Goal: Information Seeking & Learning: Learn about a topic

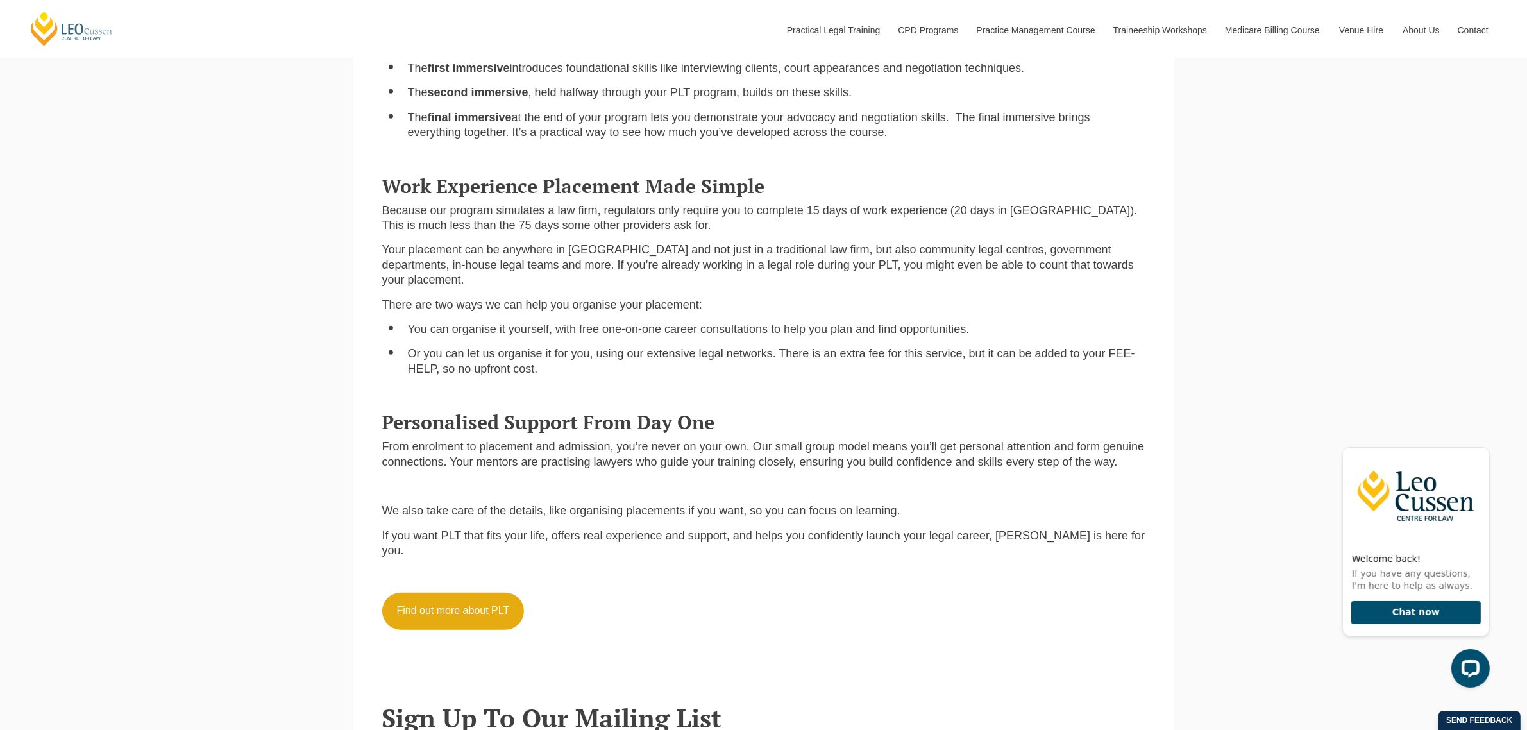
scroll to position [1363, 0]
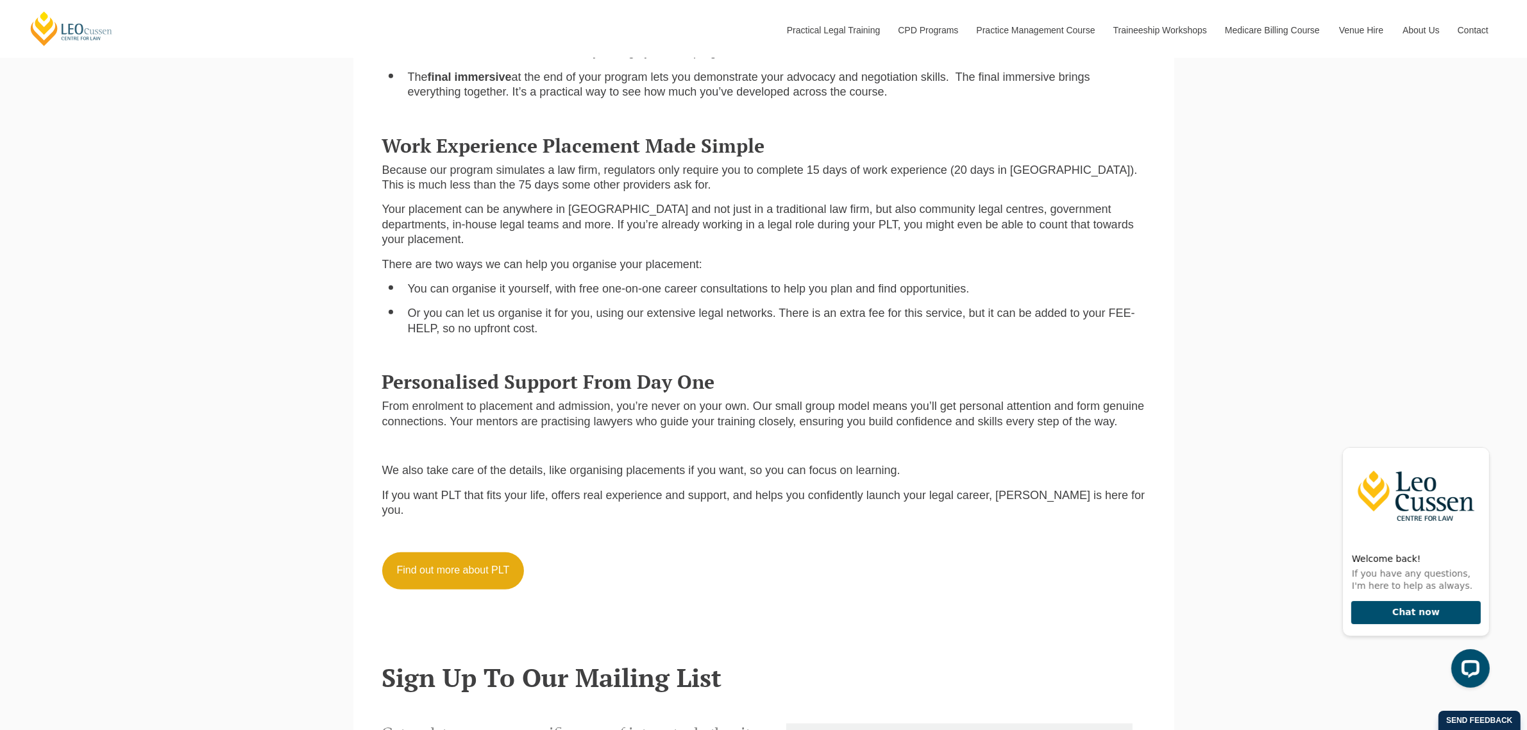
click at [908, 463] on p "We also take care of the details, like organising placements if you want, so yo…" at bounding box center [763, 470] width 763 height 15
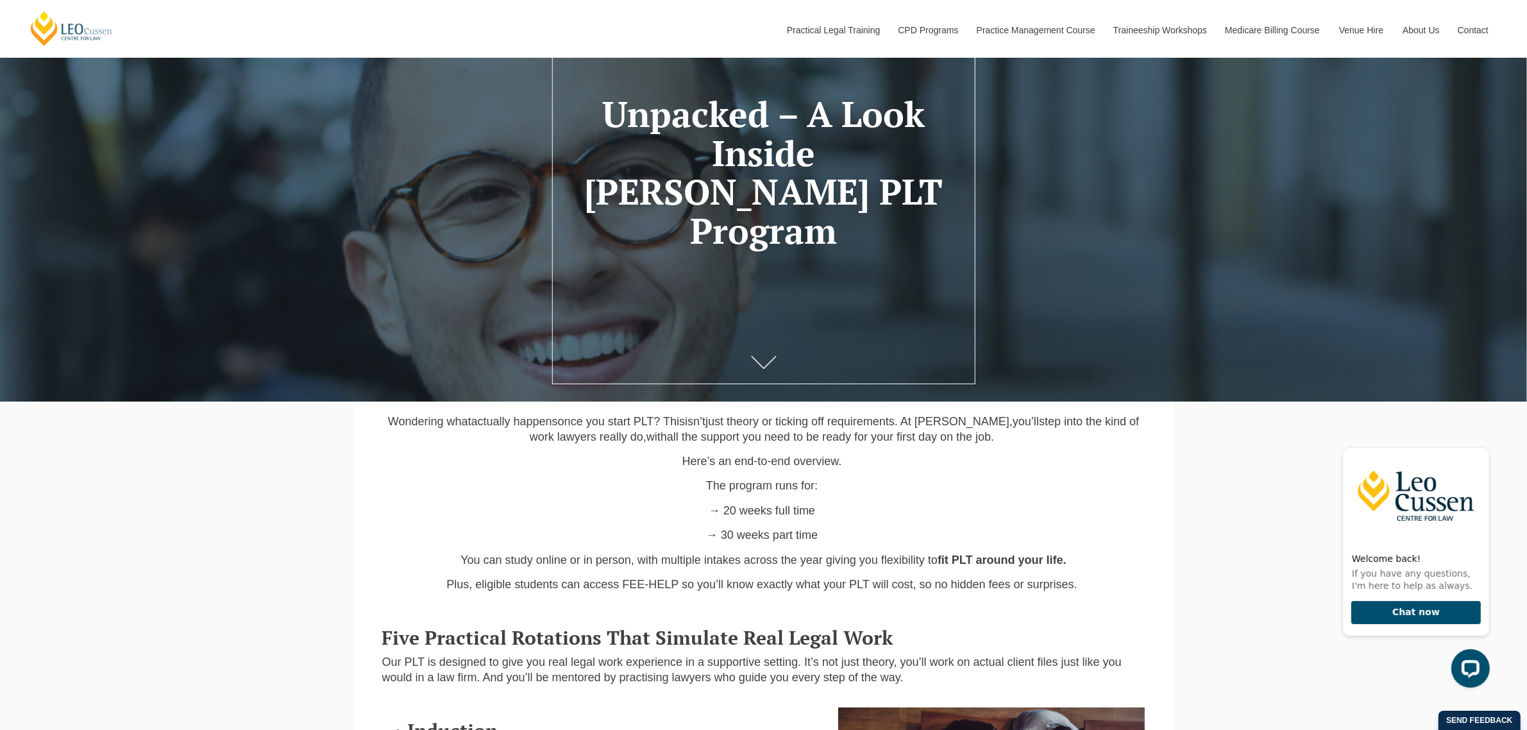
scroll to position [160, 0]
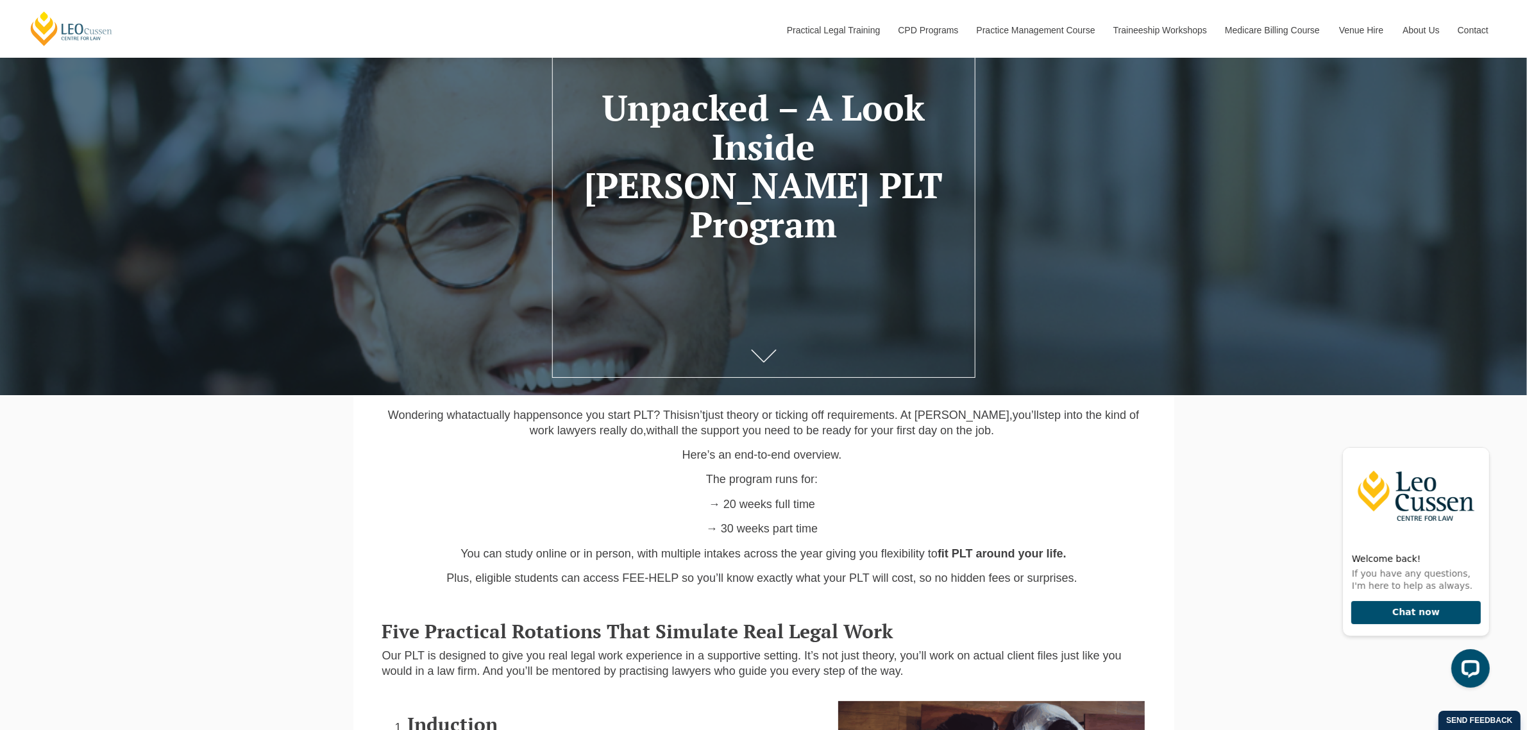
click at [392, 412] on p "Wondering what actually happens once you start PLT? This isn’t just theory or t…" at bounding box center [763, 423] width 763 height 30
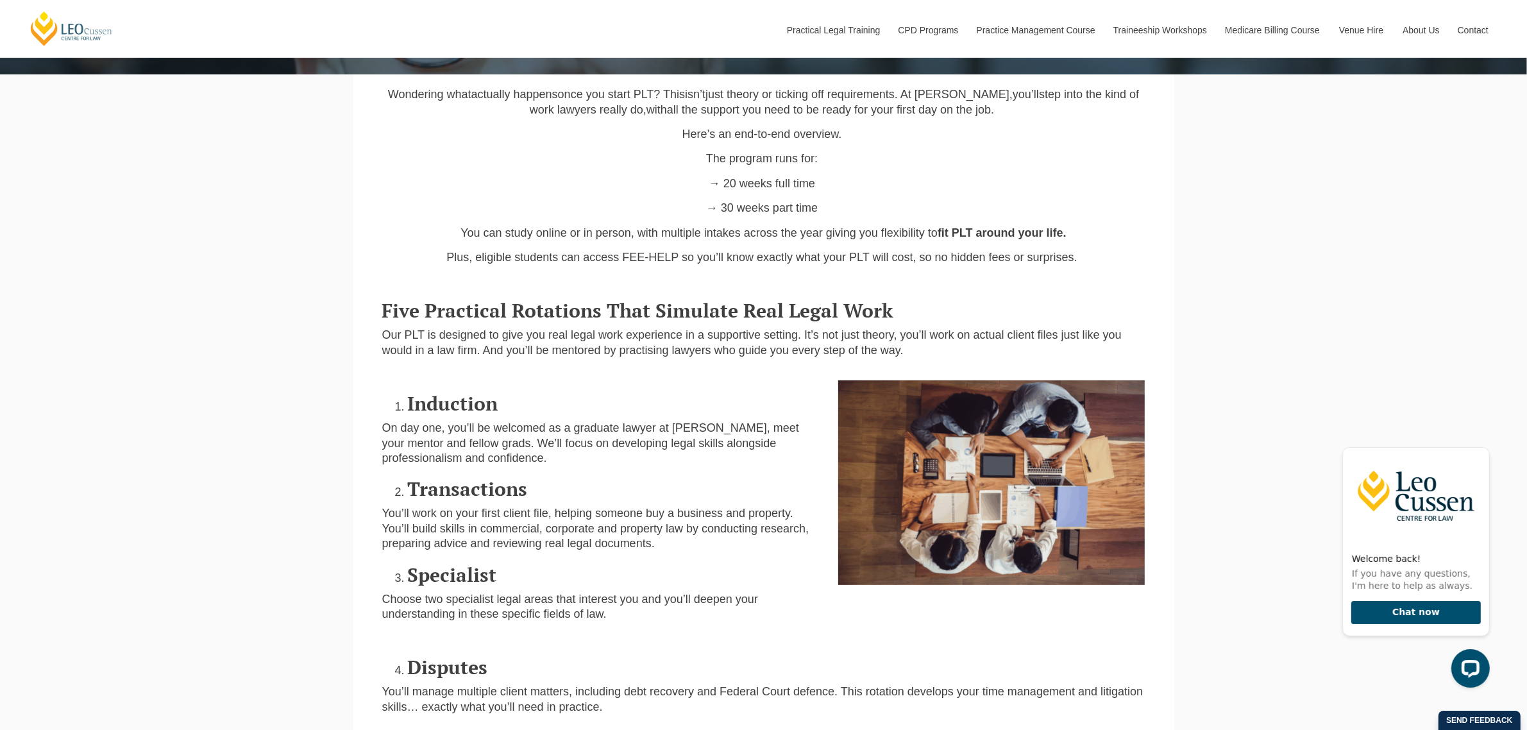
scroll to position [561, 0]
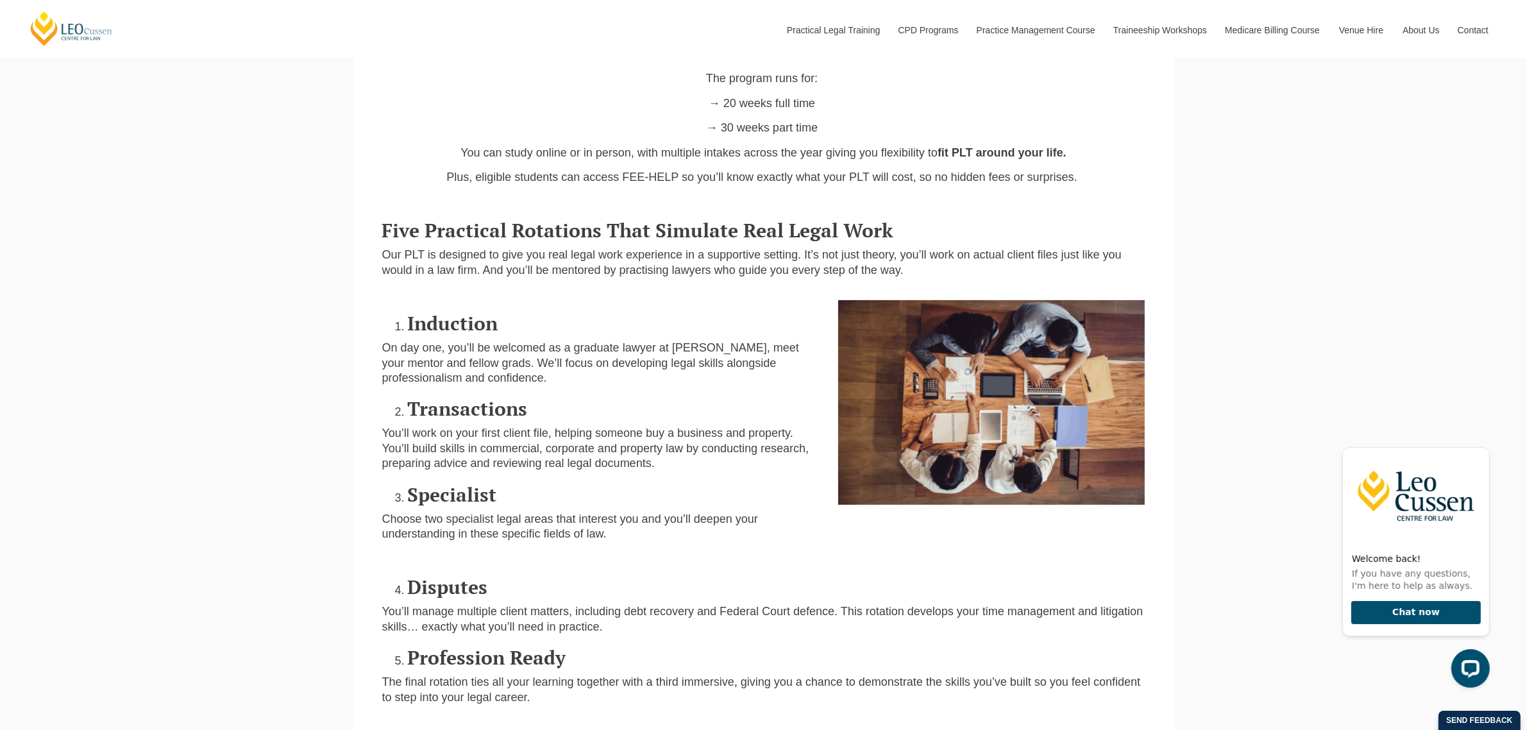
click at [376, 305] on div "Induction On day one, you’ll be welcomed as a graduate lawyer at Leo Cussen, me…" at bounding box center [601, 425] width 457 height 251
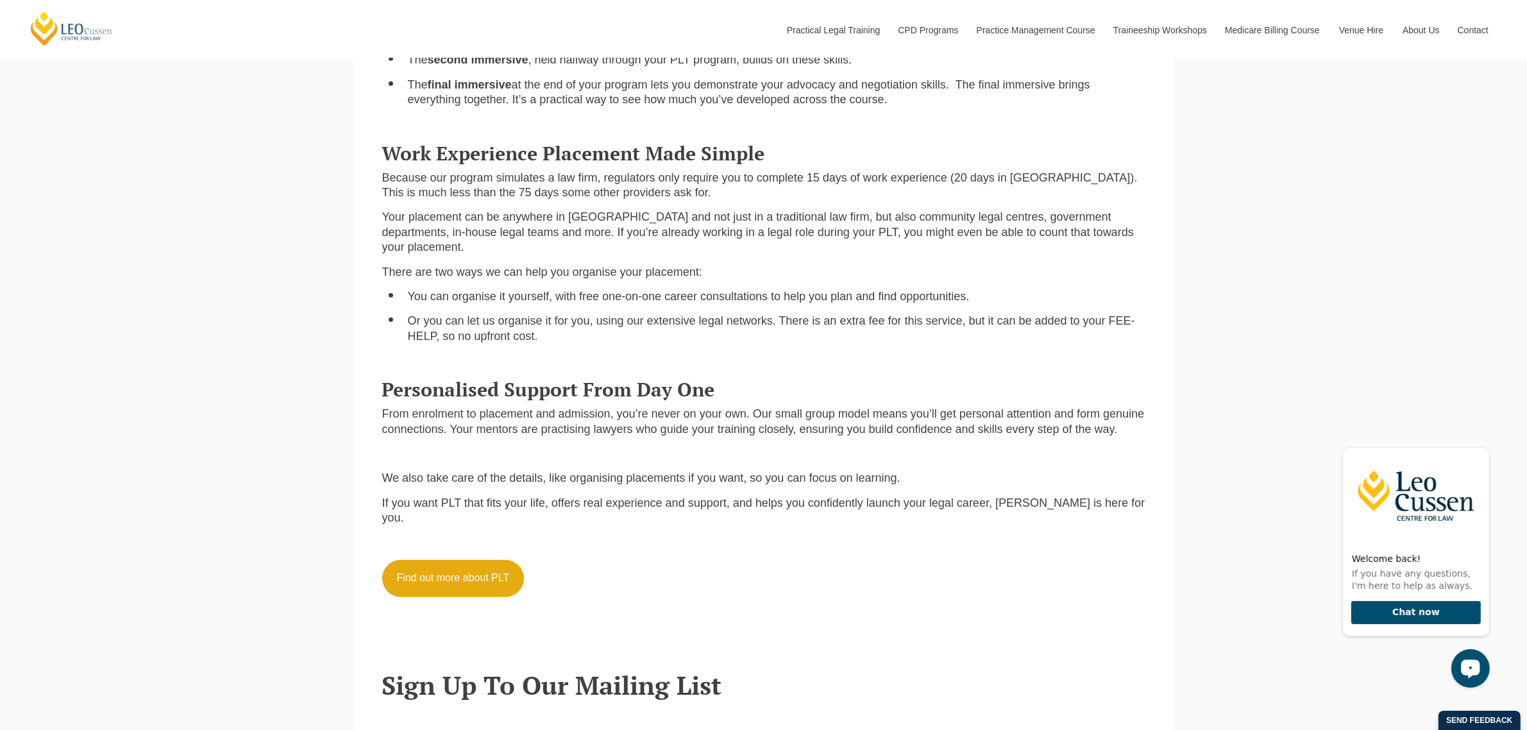
scroll to position [1363, 0]
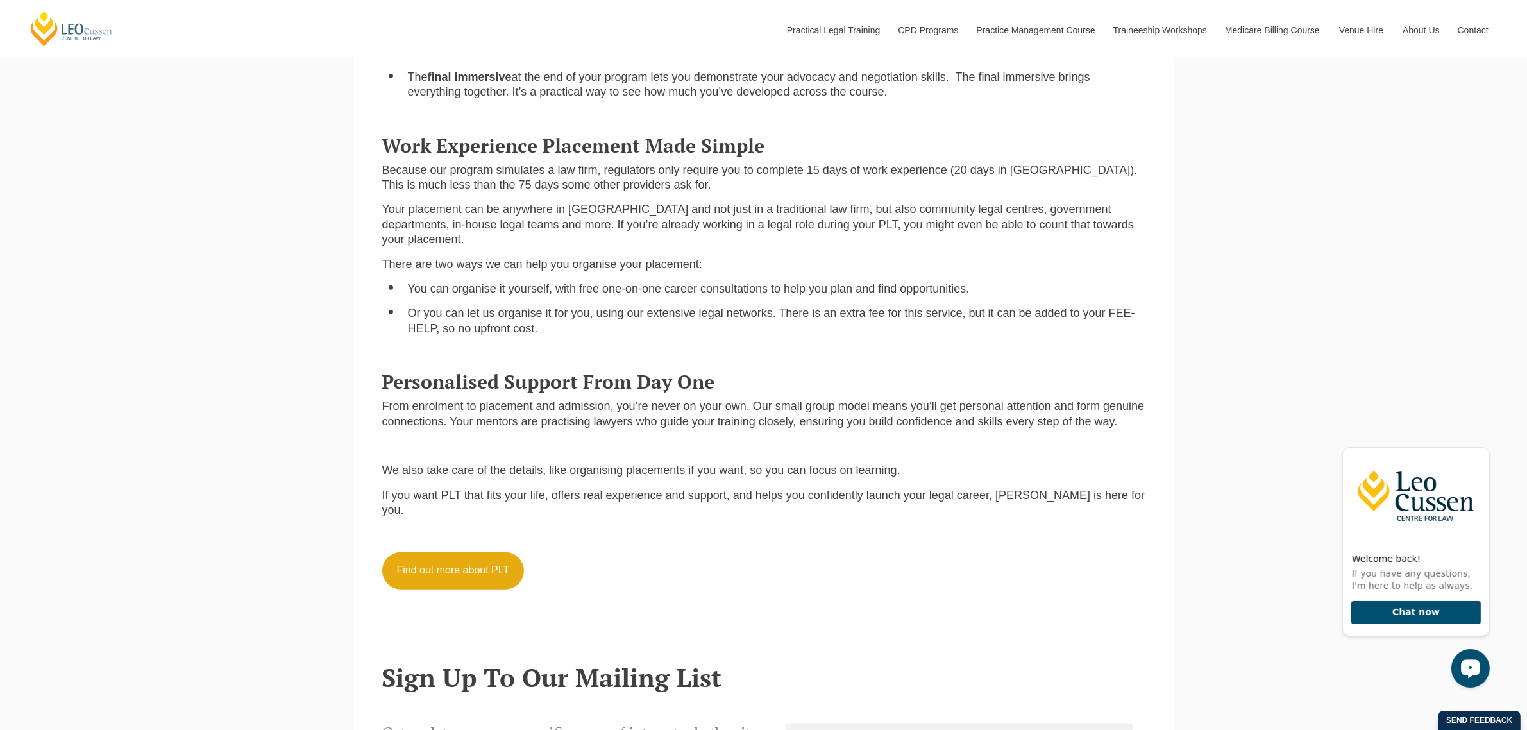
click at [412, 440] on p at bounding box center [763, 446] width 763 height 15
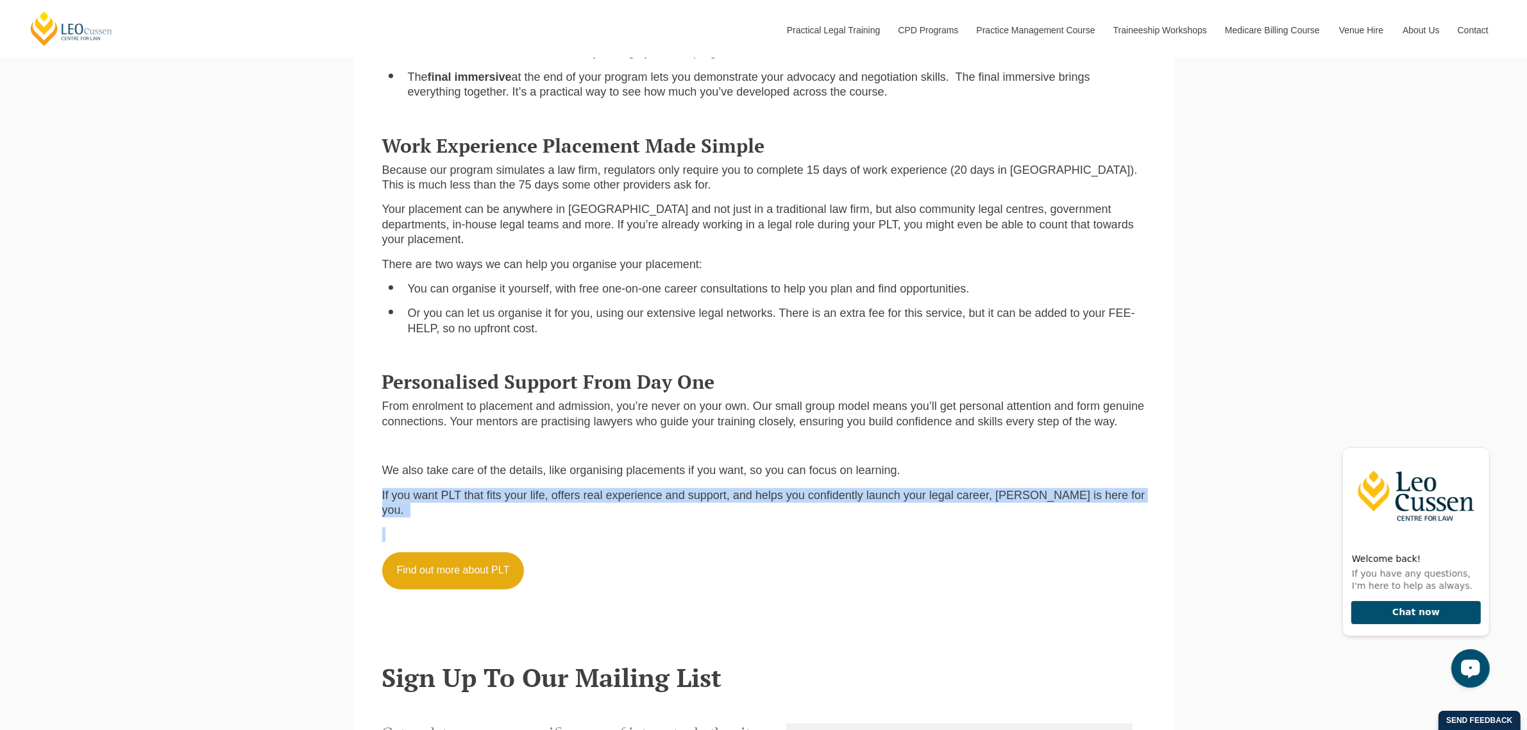
drag, startPoint x: 382, startPoint y: 482, endPoint x: 650, endPoint y: 502, distance: 268.8
click at [650, 502] on div "Personalised Support From Day One From enrolment to placement and admission, yo…" at bounding box center [764, 478] width 782 height 240
click at [458, 552] on link "Find out more about PLT" at bounding box center [453, 570] width 142 height 37
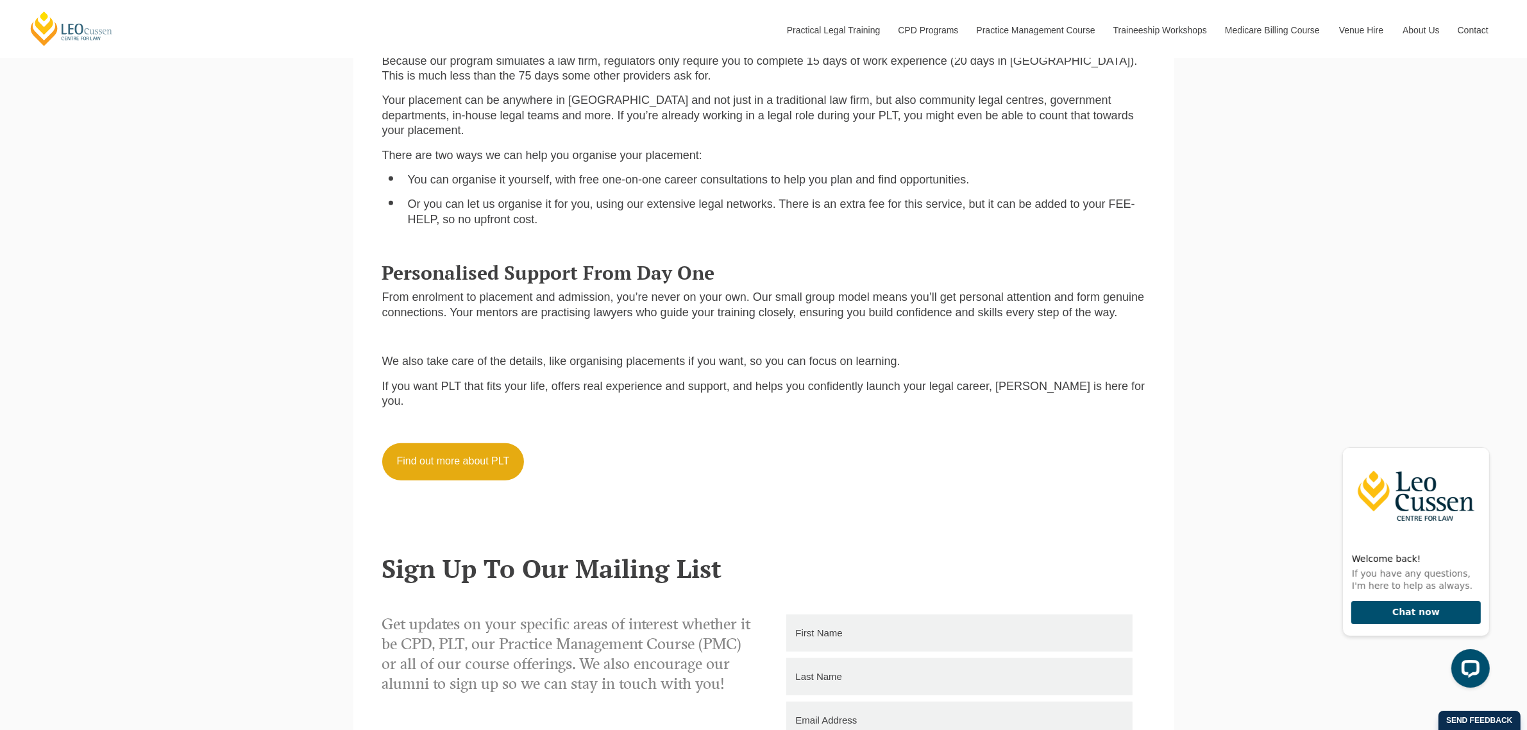
scroll to position [1443, 0]
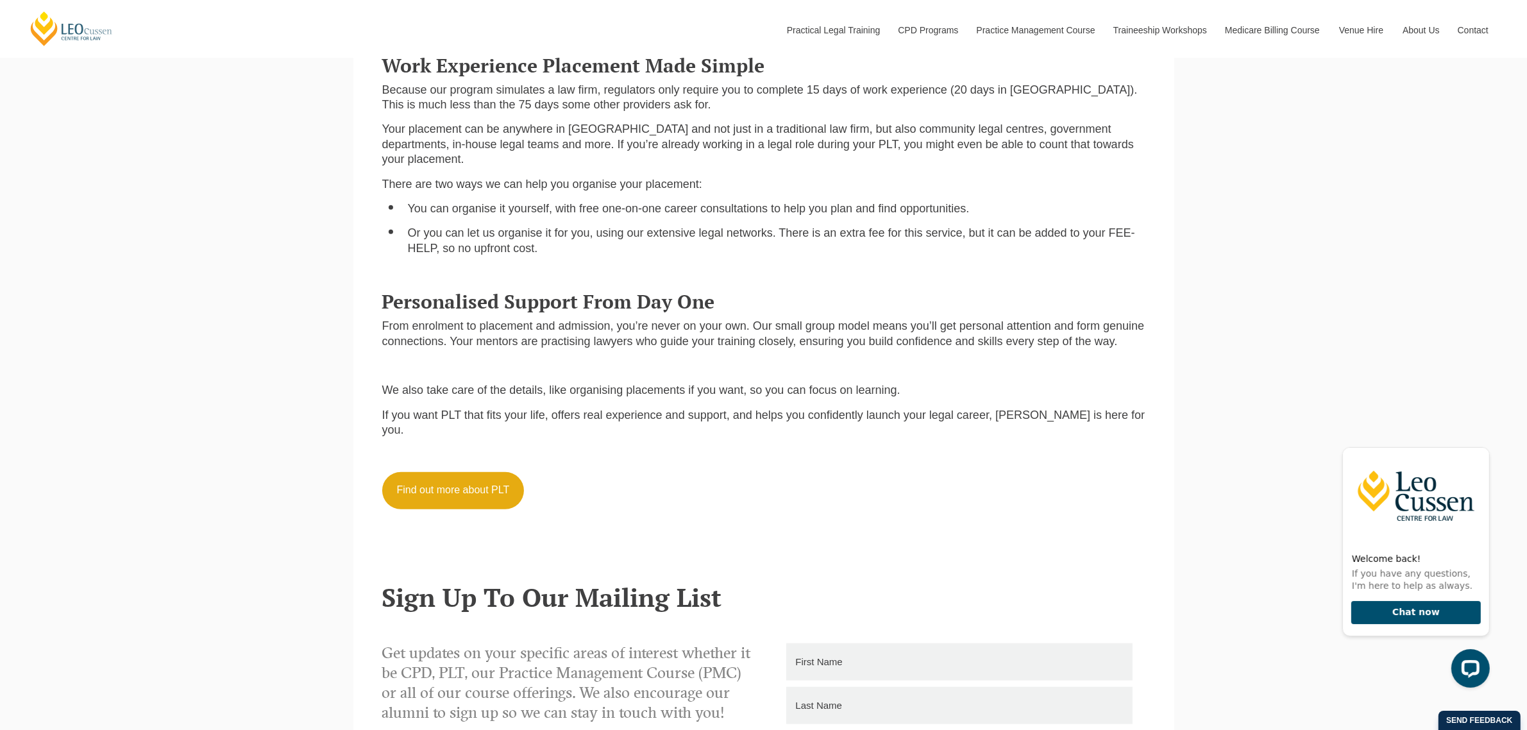
click at [380, 278] on div "Personalised Support From Day One From enrolment to placement and admission, yo…" at bounding box center [764, 398] width 782 height 240
click at [382, 402] on div "Personalised Support From Day One From enrolment to placement and admission, yo…" at bounding box center [764, 398] width 782 height 240
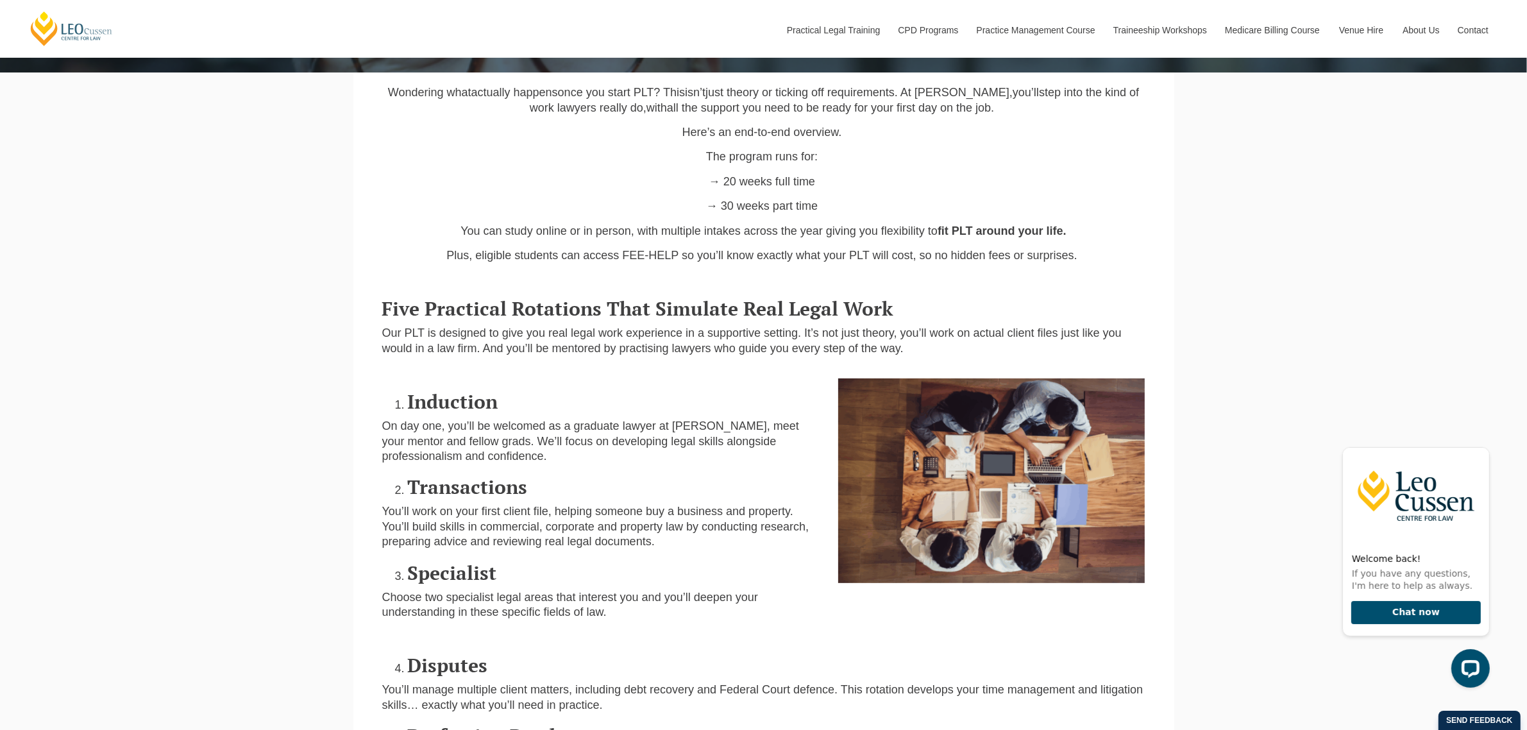
scroll to position [481, 0]
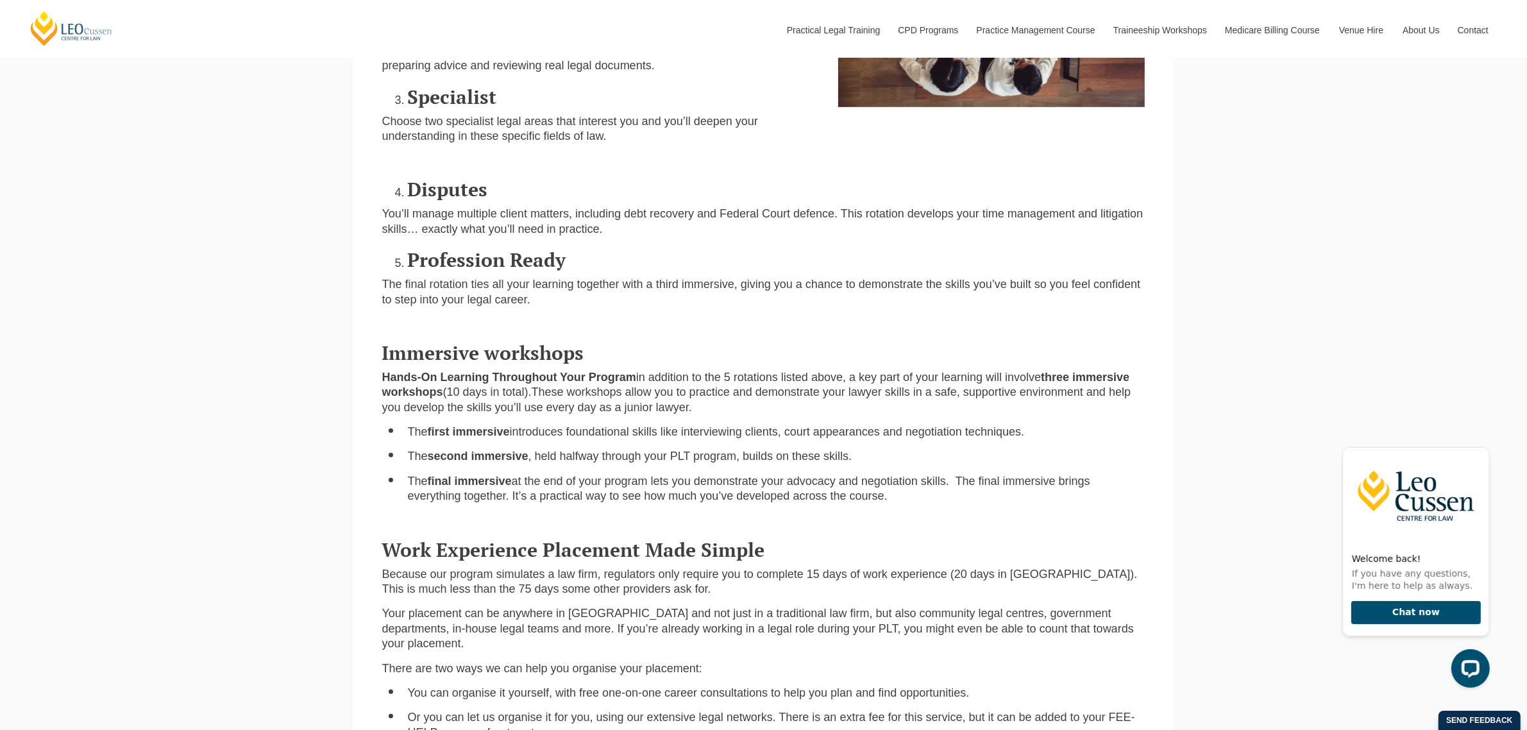
scroll to position [962, 0]
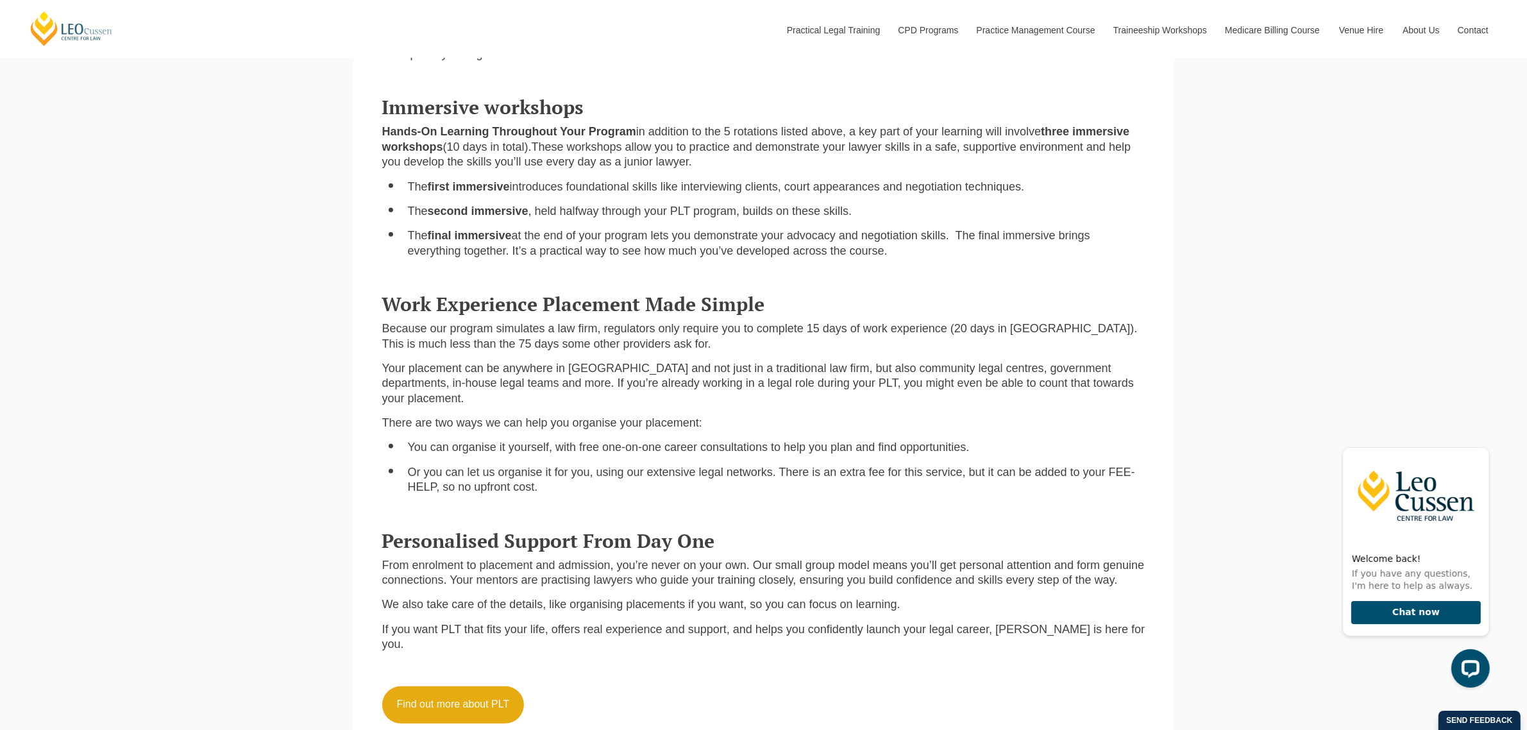
scroll to position [1202, 0]
